Goal: Task Accomplishment & Management: Use online tool/utility

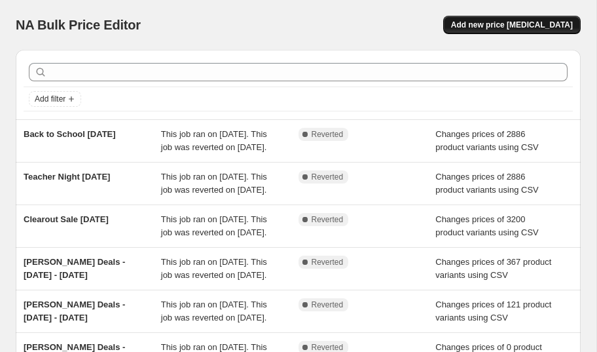
click at [513, 24] on span "Add new price [MEDICAL_DATA]" at bounding box center [512, 25] width 122 height 10
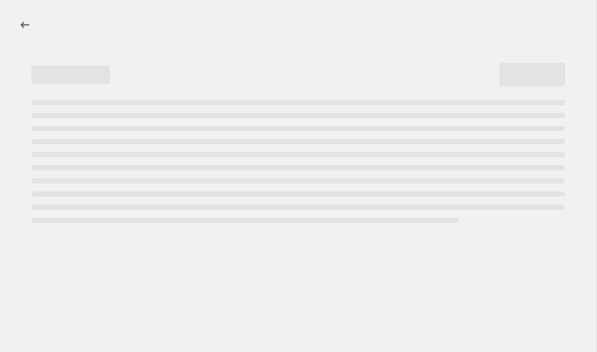
select select "percentage"
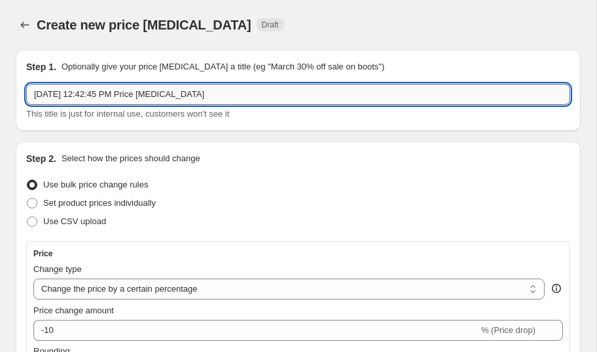
click at [62, 94] on input "[DATE] 12:42:45 PM Price [MEDICAL_DATA]" at bounding box center [298, 94] width 544 height 21
drag, startPoint x: 222, startPoint y: 100, endPoint x: 93, endPoint y: 93, distance: 129.2
click at [93, 93] on input "[DATE] 12:42:45 PM Price [MEDICAL_DATA]" at bounding box center [298, 94] width 544 height 21
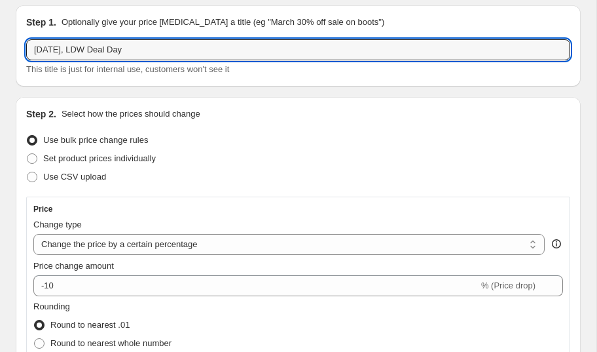
scroll to position [71, 0]
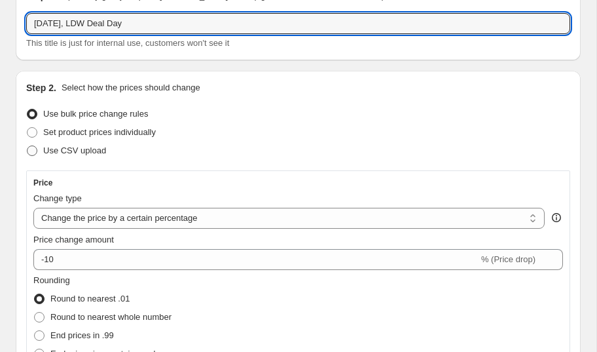
type input "[DATE], LDW Deal Day"
click at [84, 149] on span "Use CSV upload" at bounding box center [74, 150] width 63 height 10
click at [28, 146] on input "Use CSV upload" at bounding box center [27, 145] width 1 height 1
radio input "true"
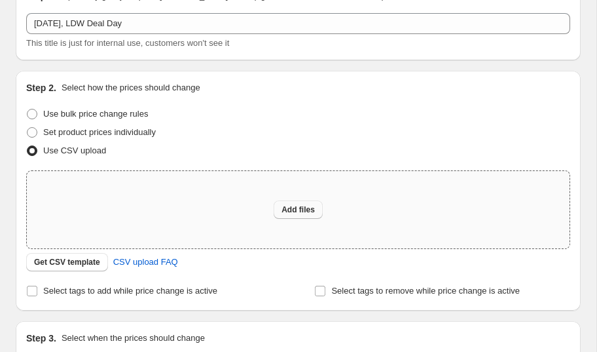
click at [296, 212] on span "Add files" at bounding box center [298, 209] width 33 height 10
type input "C:\fakepath\LDW Showroom.csv"
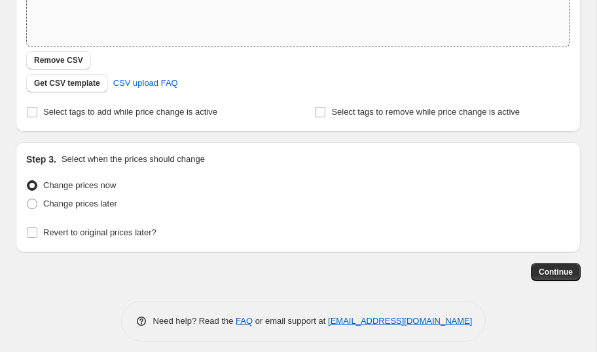
scroll to position [281, 0]
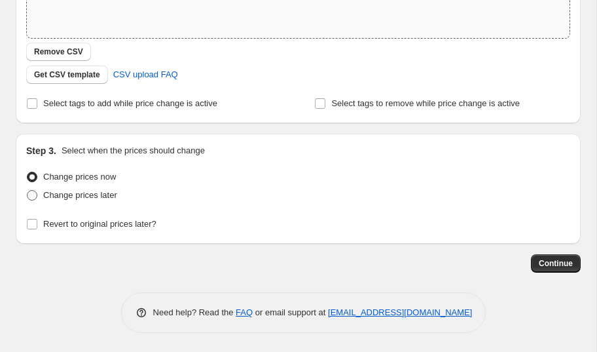
click at [100, 191] on span "Change prices later" at bounding box center [80, 195] width 74 height 10
click at [28, 191] on input "Change prices later" at bounding box center [27, 190] width 1 height 1
radio input "true"
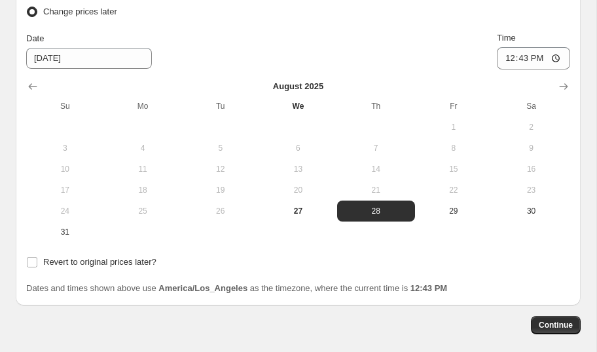
scroll to position [467, 0]
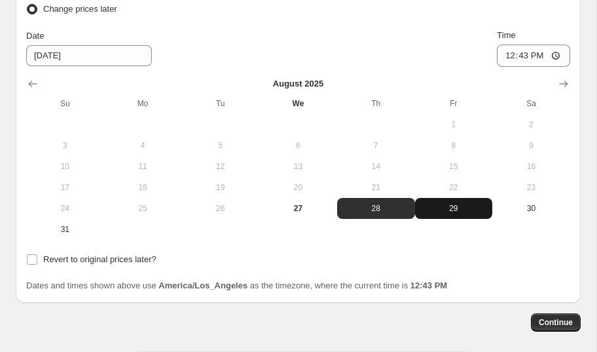
click at [455, 209] on span "29" at bounding box center [453, 208] width 67 height 10
type input "[DATE]"
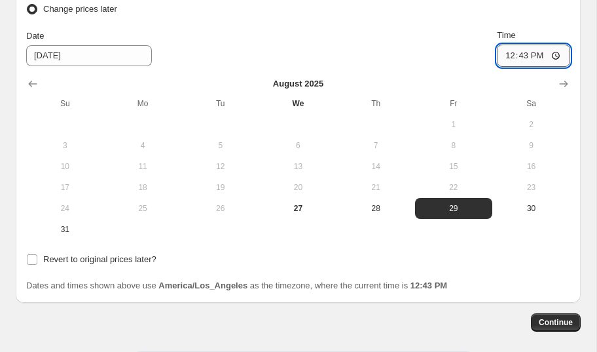
click at [506, 60] on input "12:43" at bounding box center [533, 56] width 73 height 22
type input "07:00"
click at [136, 258] on span "Revert to original prices later?" at bounding box center [99, 259] width 113 height 10
click at [37, 258] on input "Revert to original prices later?" at bounding box center [32, 259] width 10 height 10
checkbox input "true"
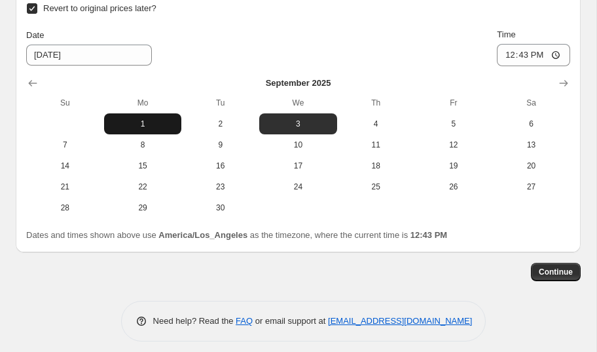
scroll to position [726, 0]
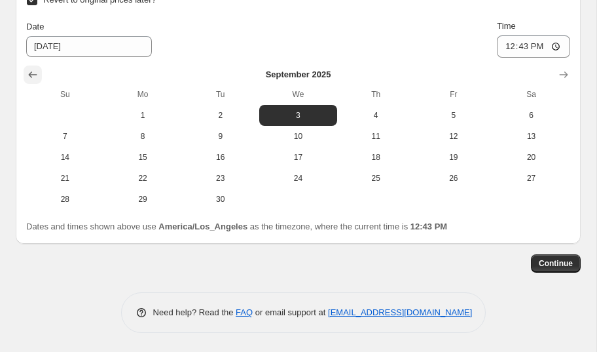
click at [31, 73] on icon "Show previous month, August 2025" at bounding box center [33, 74] width 9 height 7
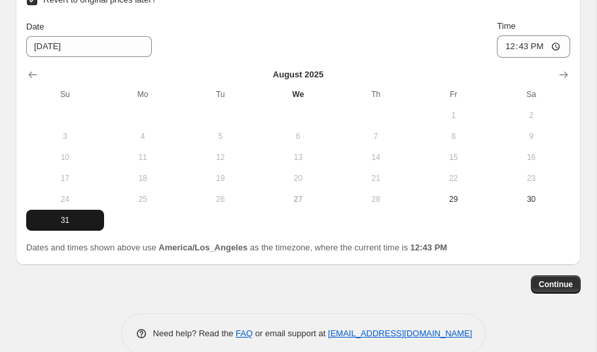
click at [69, 219] on span "31" at bounding box center [64, 220] width 67 height 10
type input "[DATE]"
click at [561, 284] on span "Continue" at bounding box center [556, 284] width 34 height 10
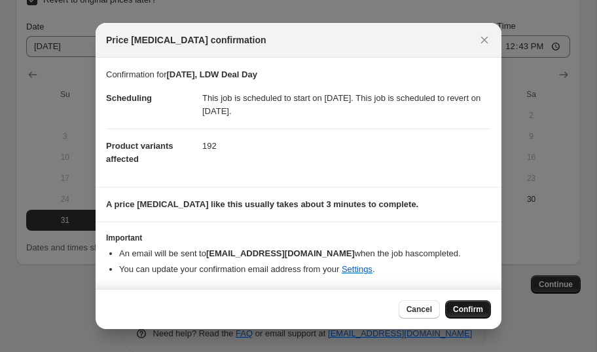
click at [472, 308] on span "Confirm" at bounding box center [468, 309] width 30 height 10
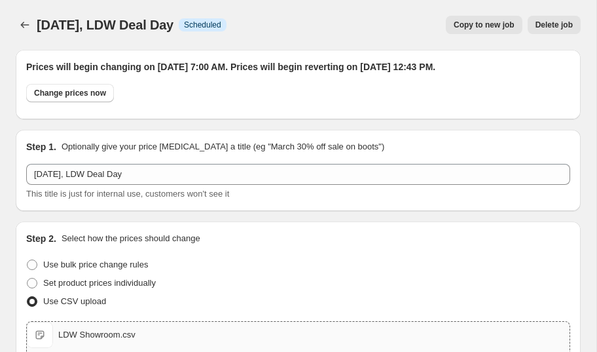
scroll to position [726, 0]
